Goal: Contribute content

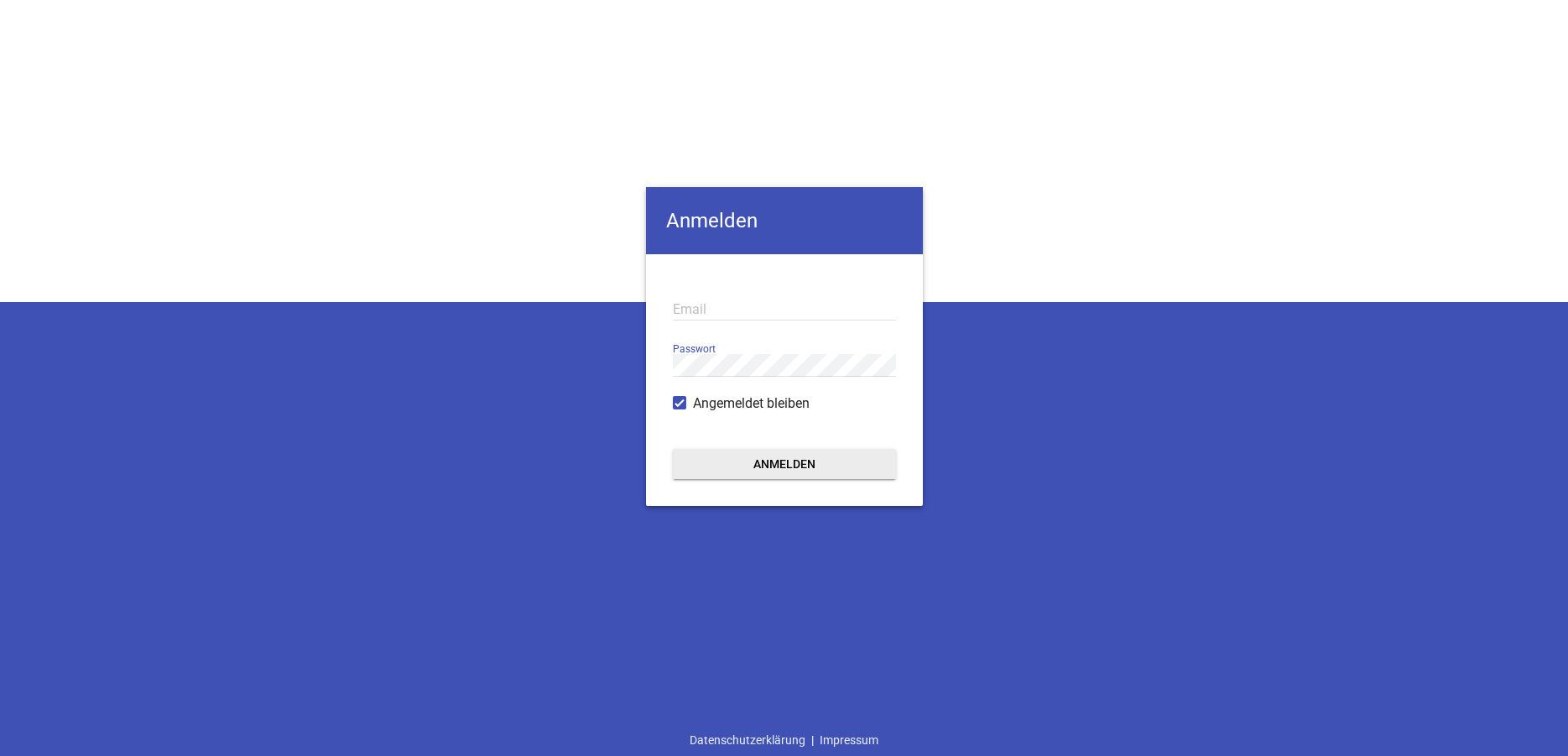
click at [717, 309] on input "email" at bounding box center [785, 309] width 224 height 23
type input "[EMAIL_ADDRESS][DOMAIN_NAME]"
click at [673, 449] on button "Anmelden" at bounding box center [785, 463] width 224 height 30
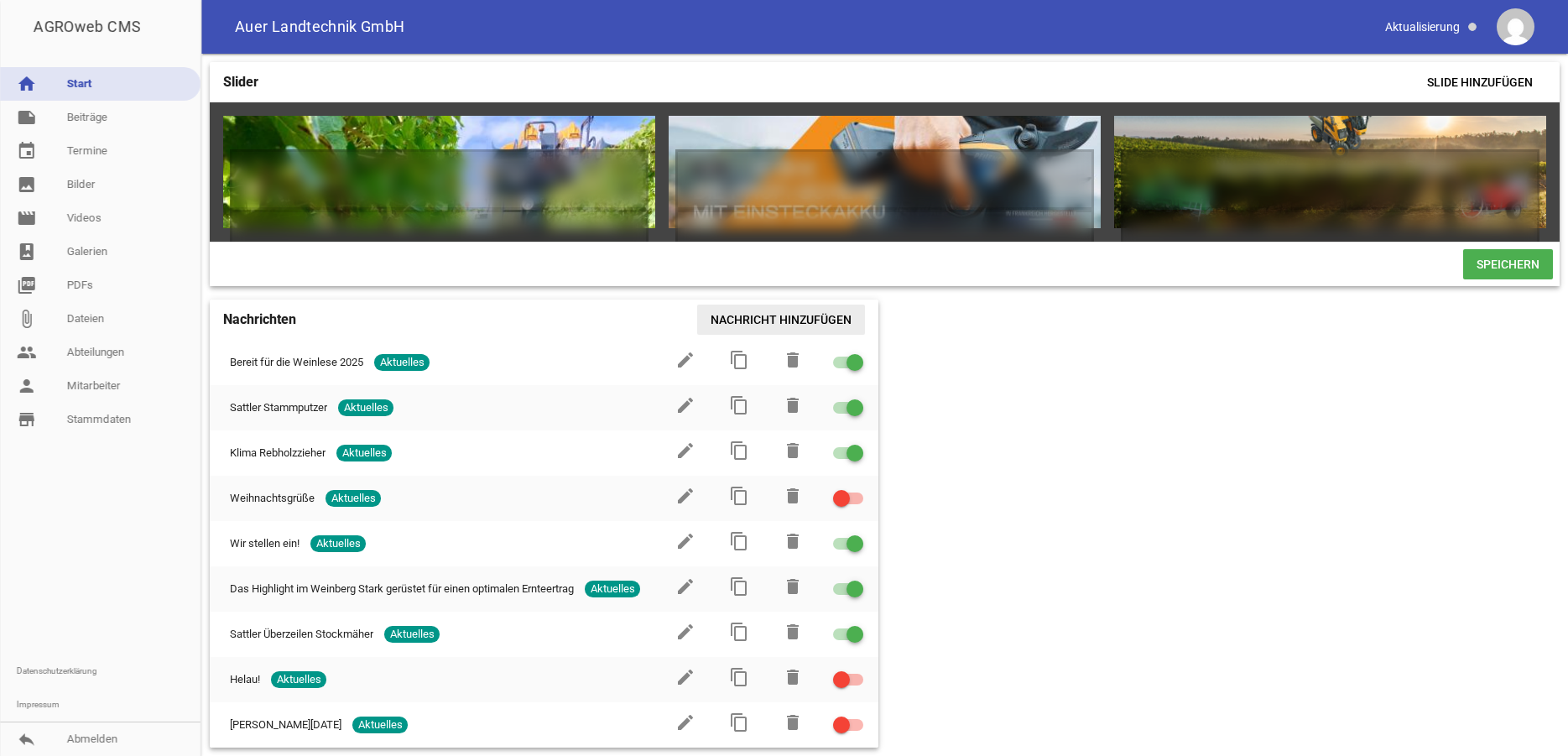
click at [785, 330] on span "Nachricht hinzufügen" at bounding box center [781, 319] width 168 height 30
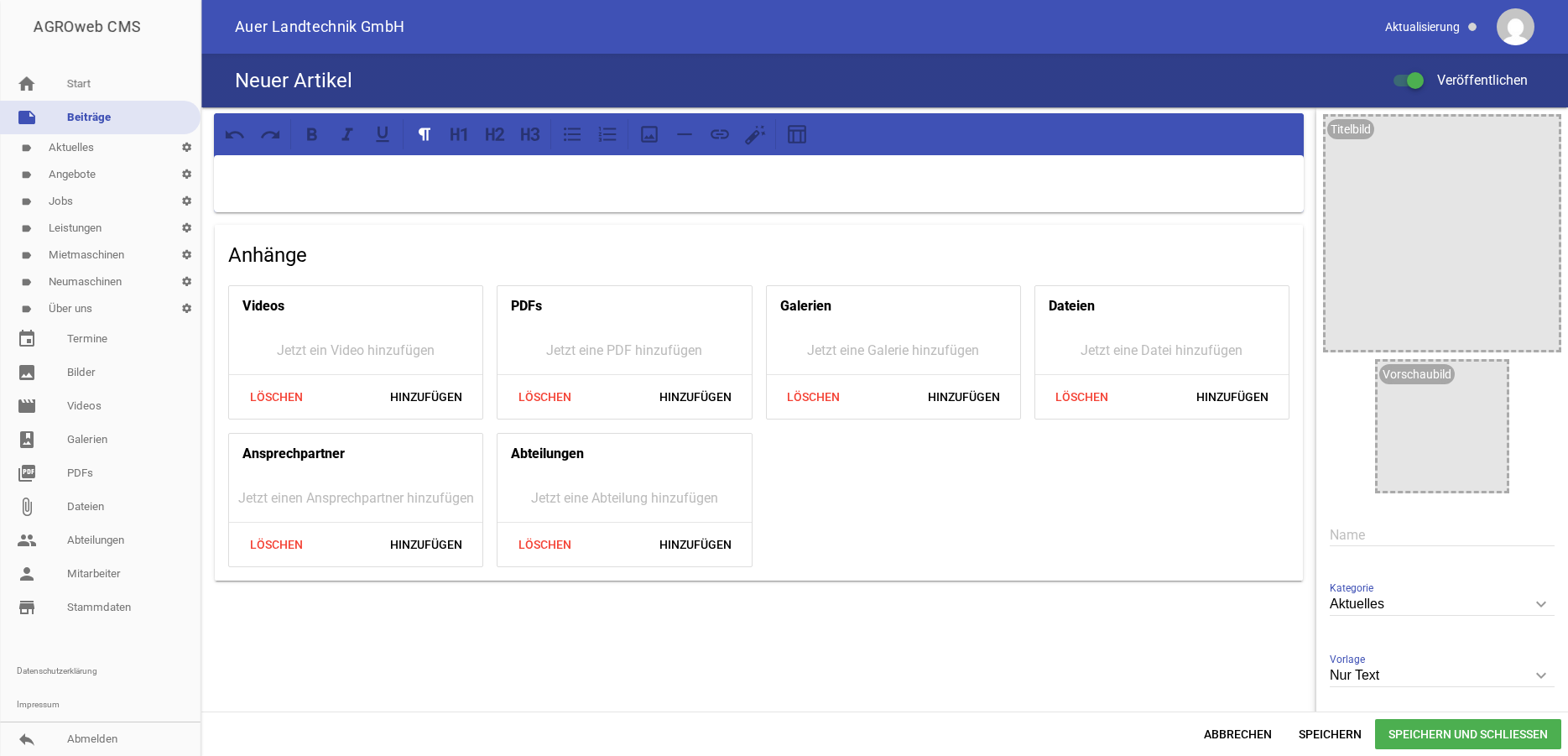
click at [1329, 537] on input "text" at bounding box center [1442, 535] width 225 height 23
type input "Ernte-Notdienst"
click at [357, 183] on p at bounding box center [758, 177] width 1066 height 20
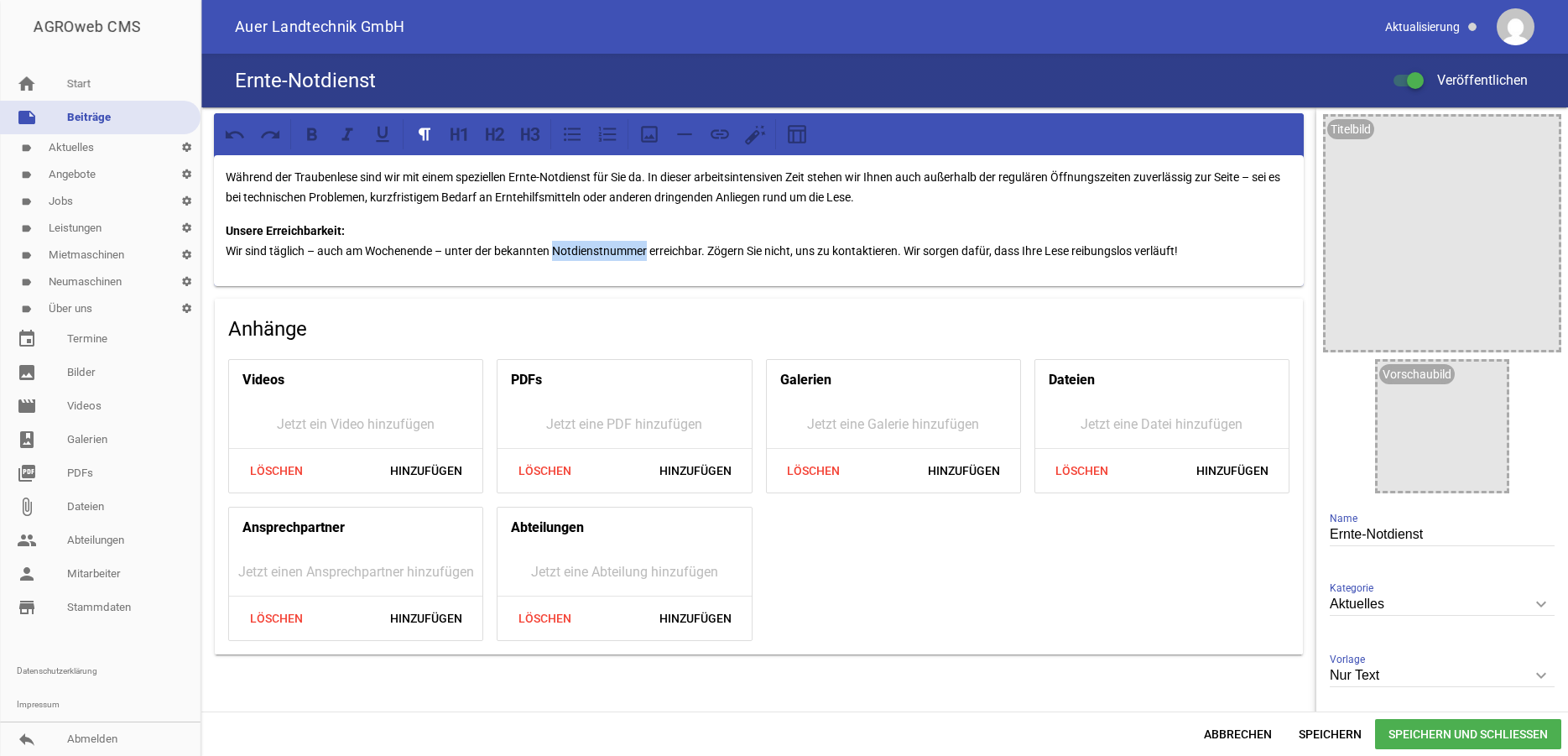
drag, startPoint x: 652, startPoint y: 251, endPoint x: 559, endPoint y: 249, distance: 93.0
click at [559, 249] on p "Unsere Erreichbarkeit: Wir sind täglich – auch am Wochenende – unter der bekann…" at bounding box center [758, 241] width 1066 height 40
click at [1336, 120] on div "Titelbild image" at bounding box center [1442, 233] width 238 height 238
click at [1528, 133] on icon "image" at bounding box center [1541, 134] width 26 height 26
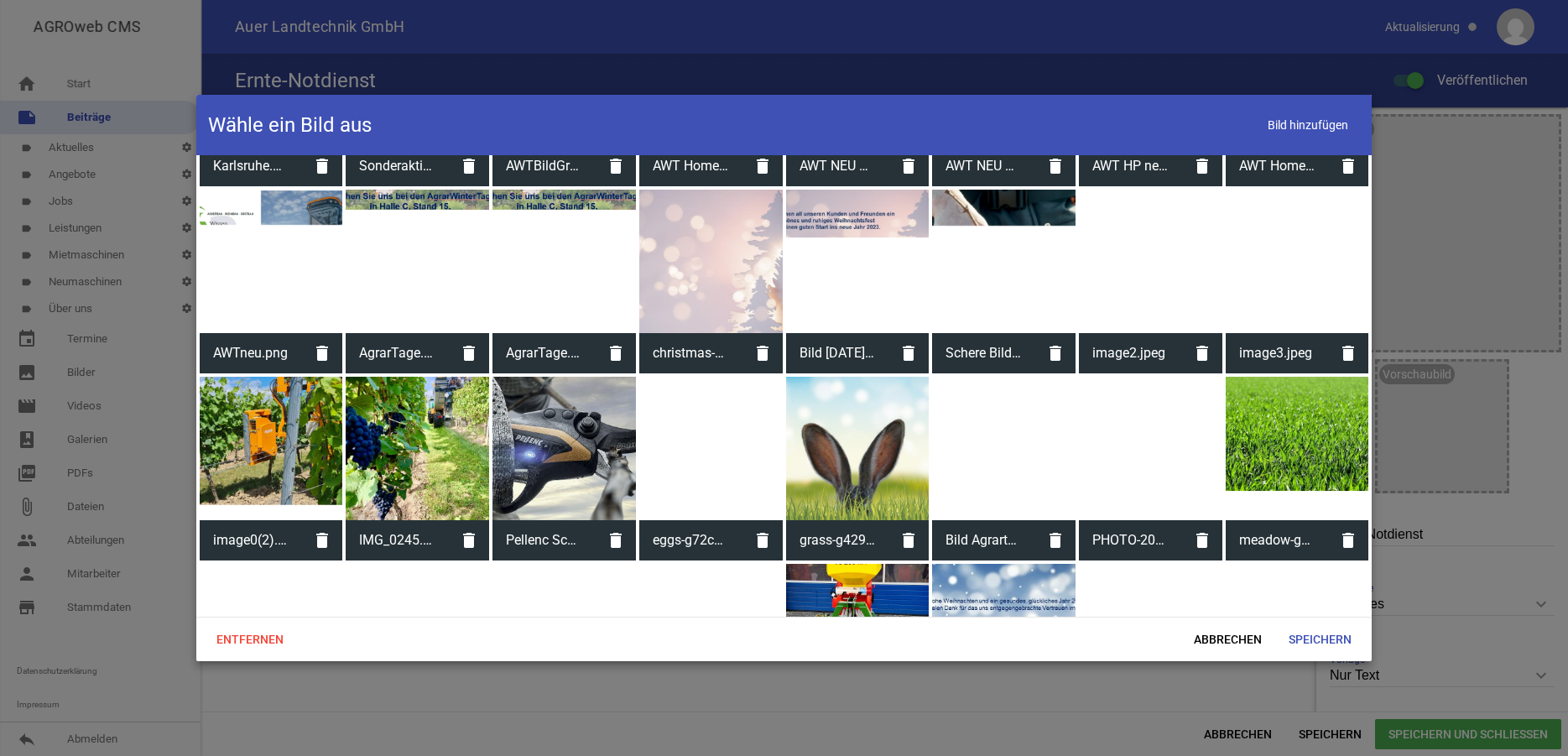
scroll to position [1010, 0]
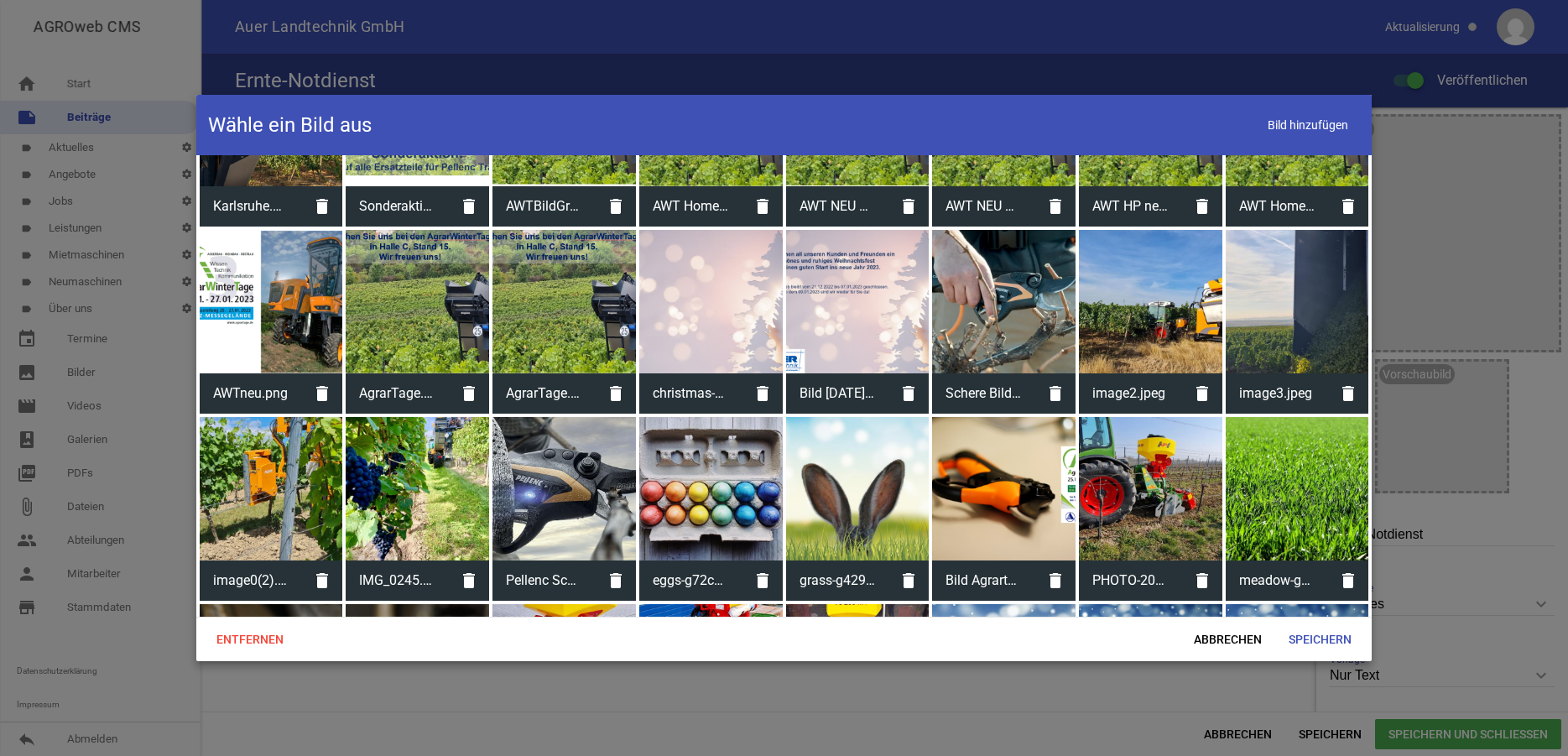
click at [1272, 282] on div at bounding box center [1298, 301] width 143 height 143
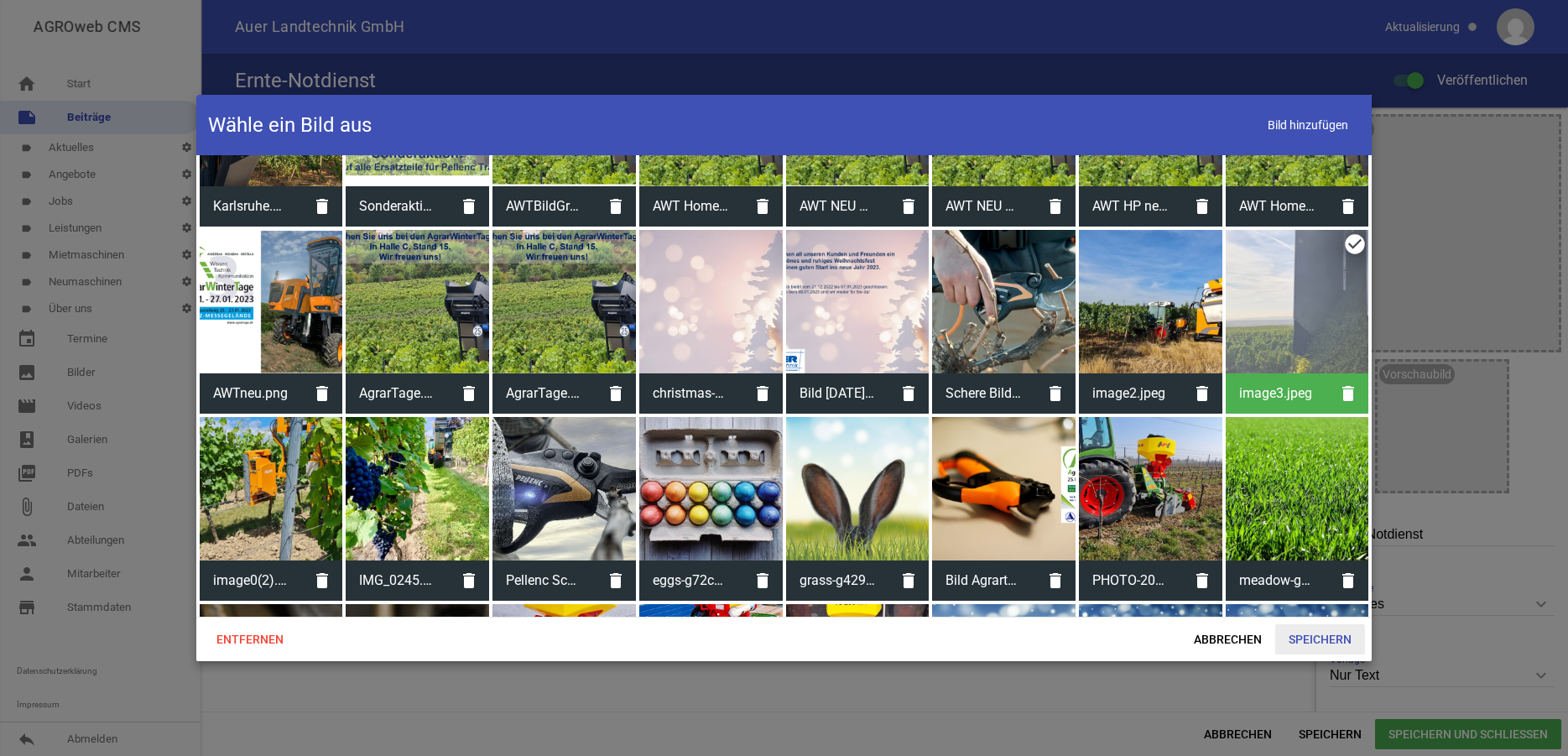
click at [1333, 631] on span "Speichern" at bounding box center [1320, 639] width 90 height 30
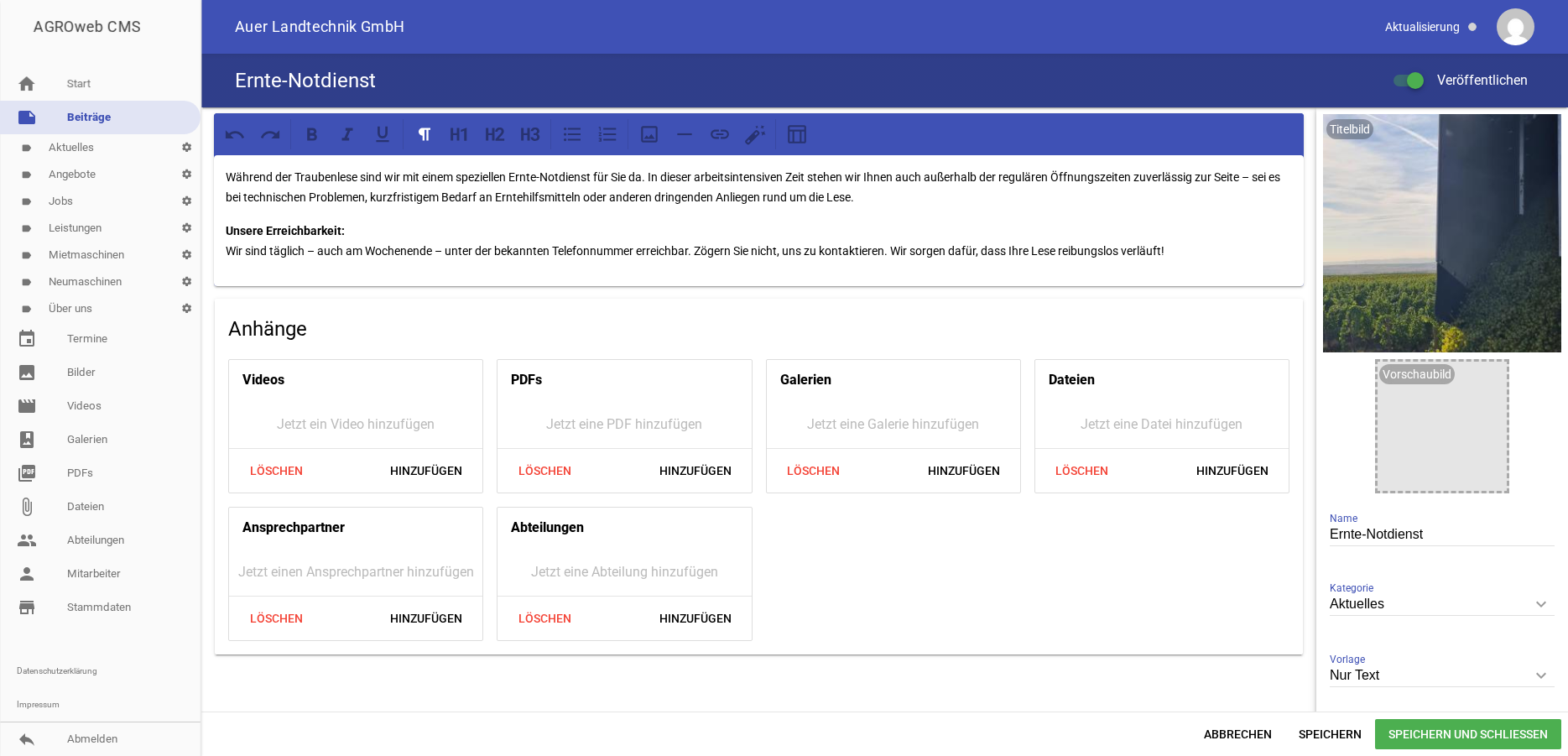
click at [1423, 735] on span "Speichern und Schließen" at bounding box center [1468, 734] width 186 height 30
